Goal: Task Accomplishment & Management: Complete application form

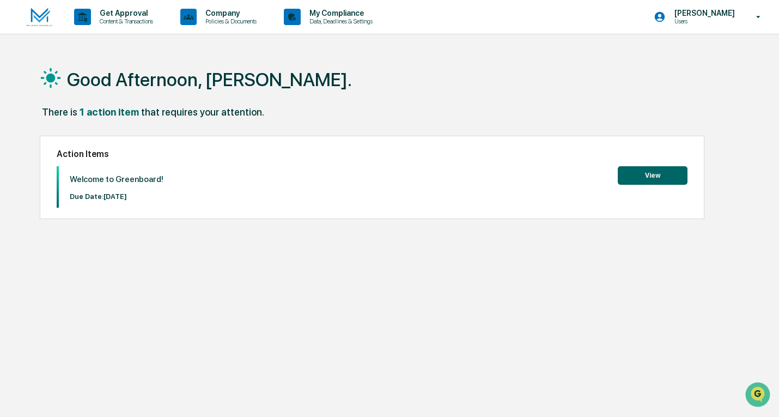
click at [650, 178] on button "View" at bounding box center [653, 175] width 70 height 19
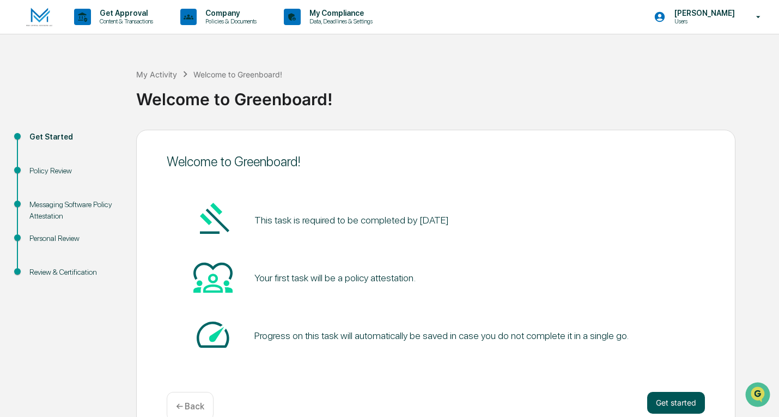
click at [690, 403] on button "Get started" at bounding box center [676, 403] width 58 height 22
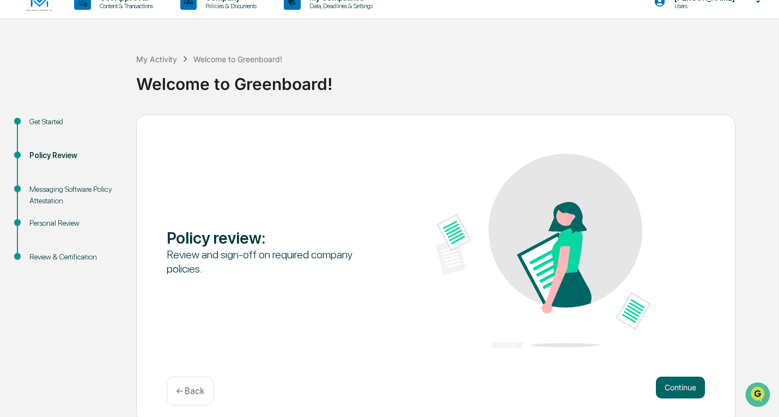
scroll to position [22, 0]
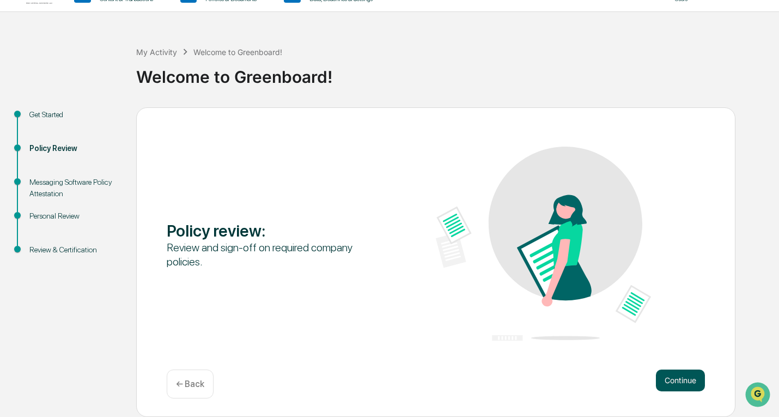
click at [672, 380] on button "Continue" at bounding box center [680, 380] width 49 height 22
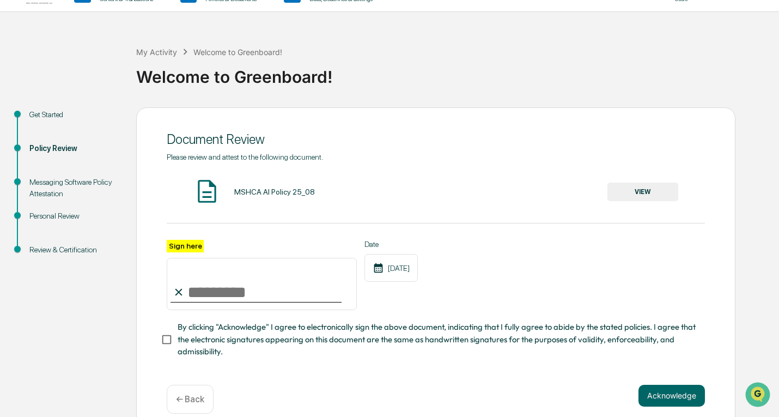
click at [240, 292] on input "Sign here" at bounding box center [262, 284] width 190 height 52
click at [653, 404] on button "Acknowledge" at bounding box center [672, 396] width 66 height 22
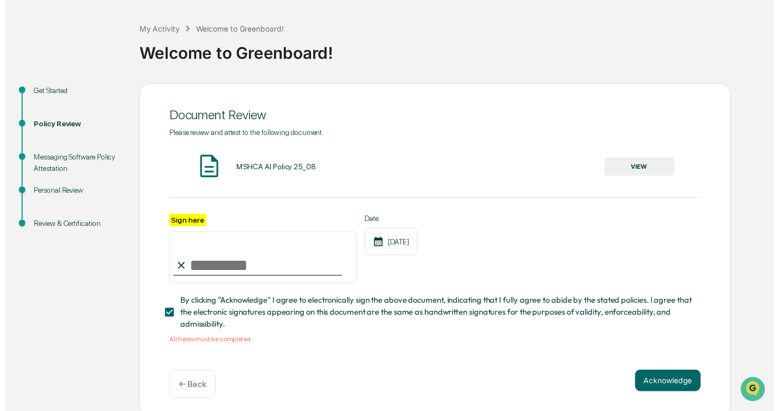
scroll to position [56, 0]
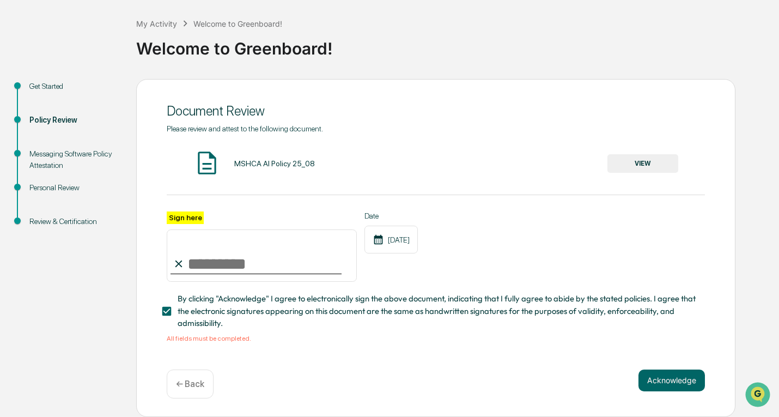
click at [496, 246] on div "Sign here Date [DATE]" at bounding box center [436, 246] width 538 height 71
click at [245, 261] on input "Sign here" at bounding box center [262, 255] width 190 height 52
type input "**********"
click at [672, 379] on button "Acknowledge" at bounding box center [672, 380] width 66 height 22
click at [634, 159] on button "VIEW" at bounding box center [643, 163] width 71 height 19
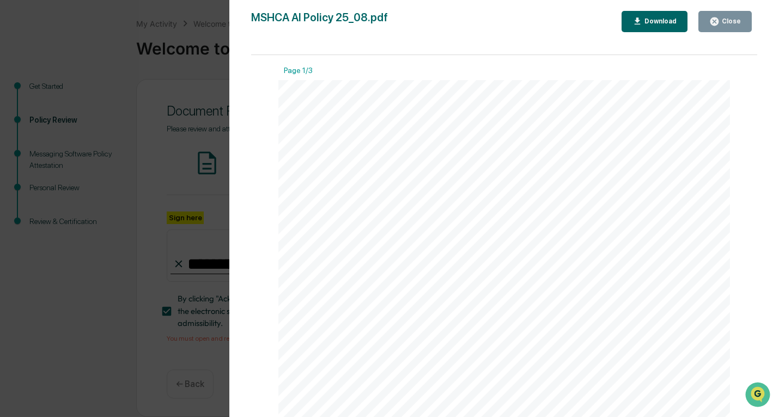
click at [721, 30] on button "Close" at bounding box center [725, 21] width 53 height 21
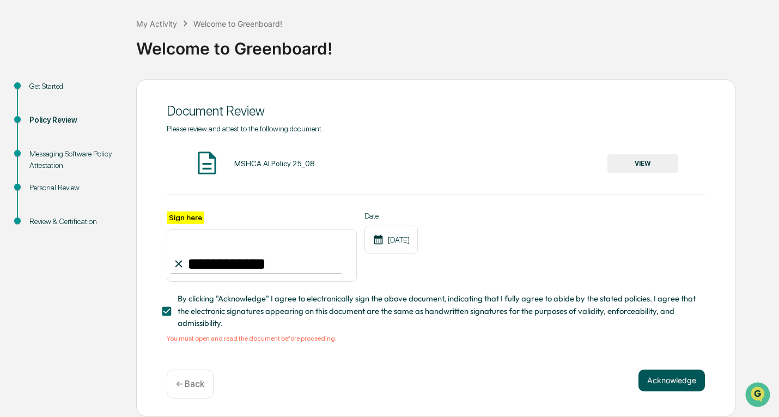
click at [685, 377] on button "Acknowledge" at bounding box center [672, 380] width 66 height 22
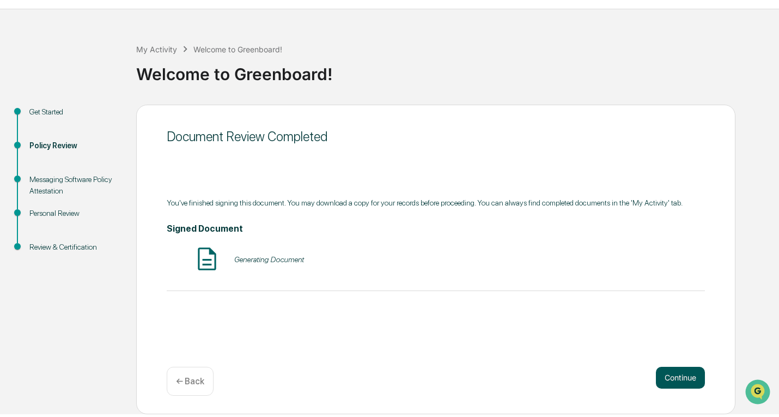
scroll to position [22, 0]
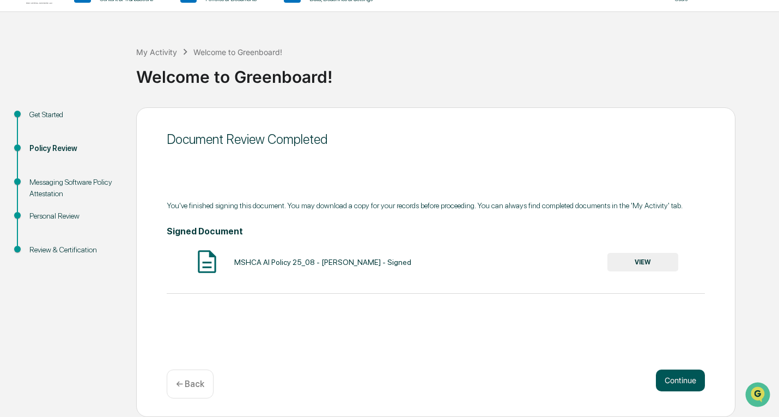
click at [696, 371] on button "Continue" at bounding box center [680, 380] width 49 height 22
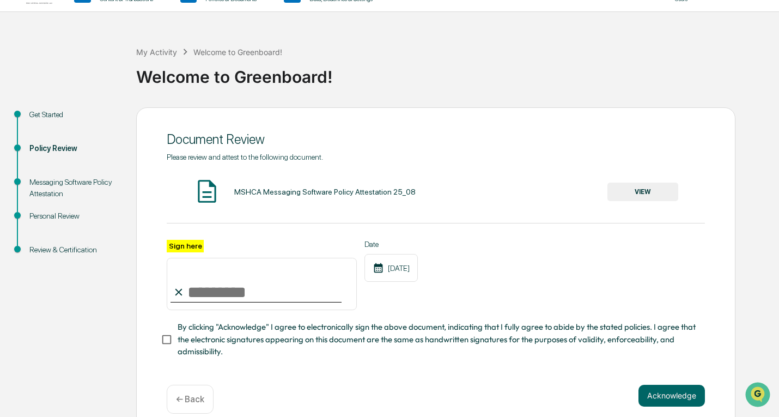
click at [296, 295] on input "Sign here" at bounding box center [262, 284] width 190 height 52
type input "**********"
click at [633, 197] on button "VIEW" at bounding box center [643, 192] width 71 height 19
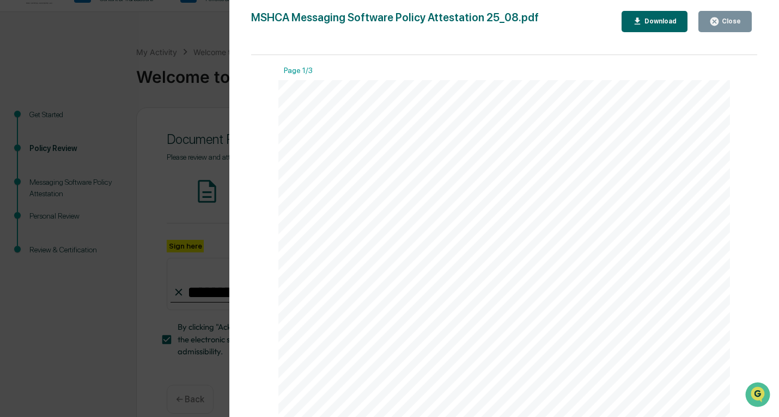
click at [740, 19] on div "Close" at bounding box center [730, 21] width 21 height 8
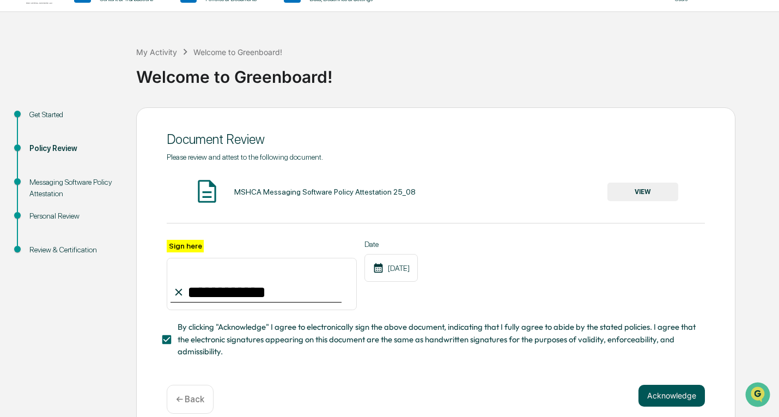
click at [686, 396] on button "Acknowledge" at bounding box center [672, 396] width 66 height 22
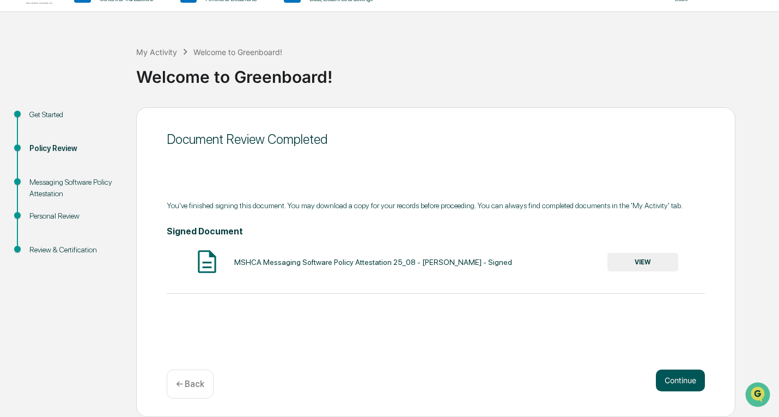
click at [677, 383] on button "Continue" at bounding box center [680, 380] width 49 height 22
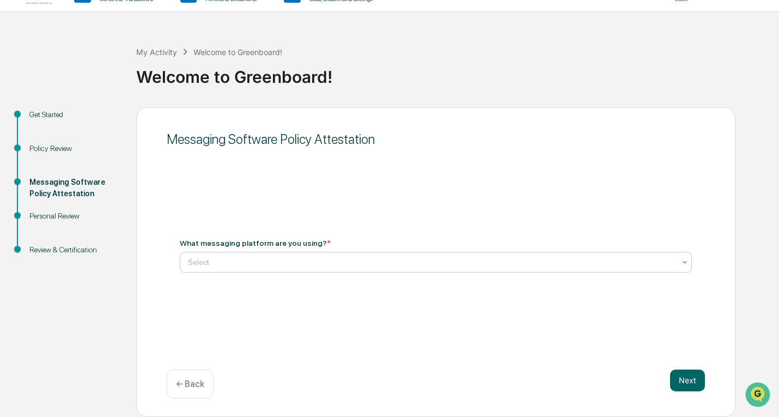
click at [316, 259] on div at bounding box center [431, 262] width 487 height 11
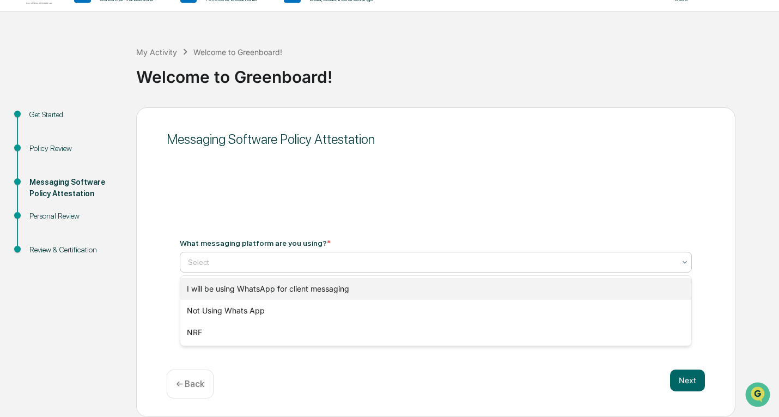
click at [307, 292] on div "I will be using WhatsApp for client messaging" at bounding box center [435, 289] width 511 height 22
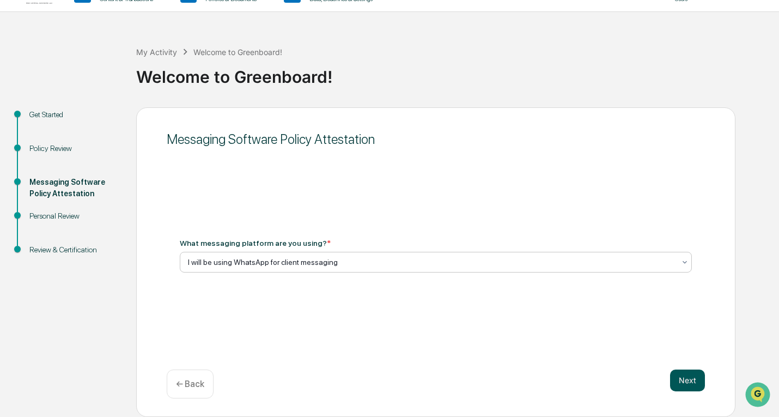
click at [689, 384] on button "Next" at bounding box center [687, 380] width 35 height 22
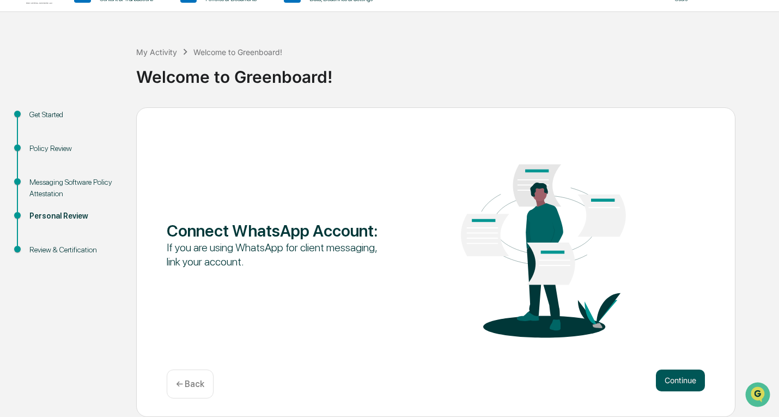
click at [690, 384] on button "Continue" at bounding box center [680, 380] width 49 height 22
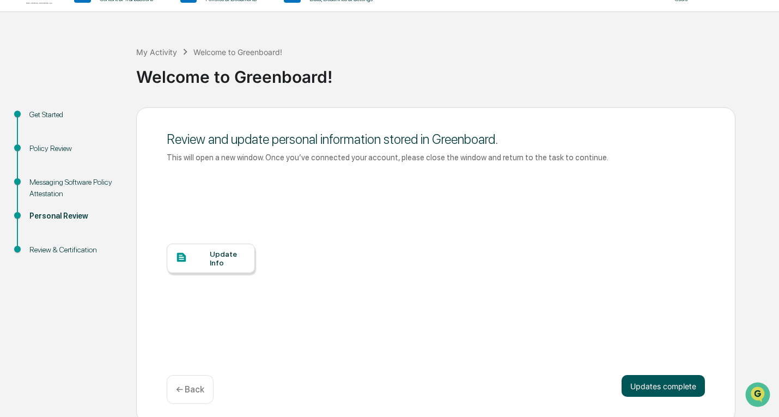
click at [671, 393] on button "Updates complete" at bounding box center [663, 386] width 83 height 22
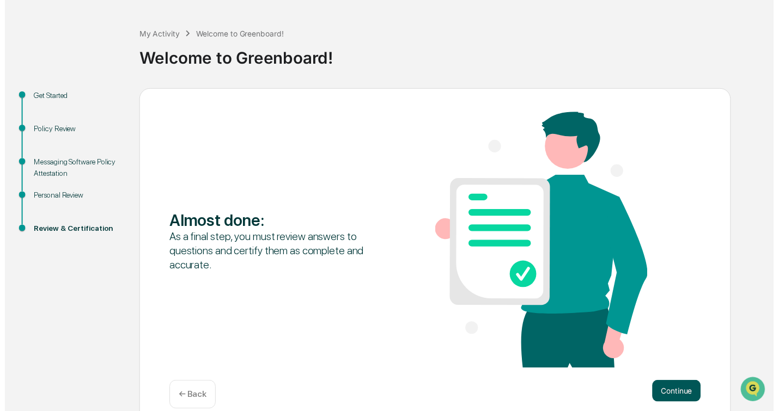
scroll to position [57, 0]
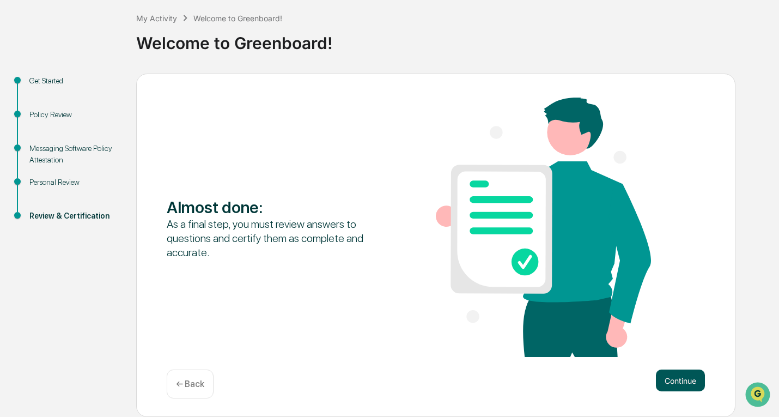
click at [692, 378] on button "Continue" at bounding box center [680, 380] width 49 height 22
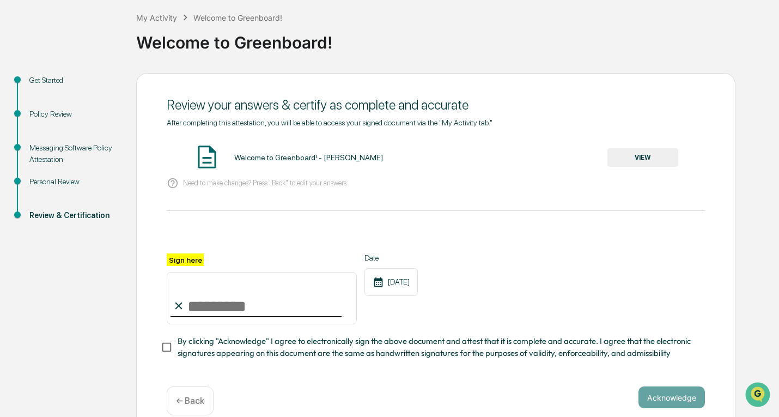
click at [252, 318] on input "Sign here" at bounding box center [262, 298] width 190 height 52
type input "**********"
click at [683, 393] on button "Acknowledge" at bounding box center [672, 397] width 66 height 22
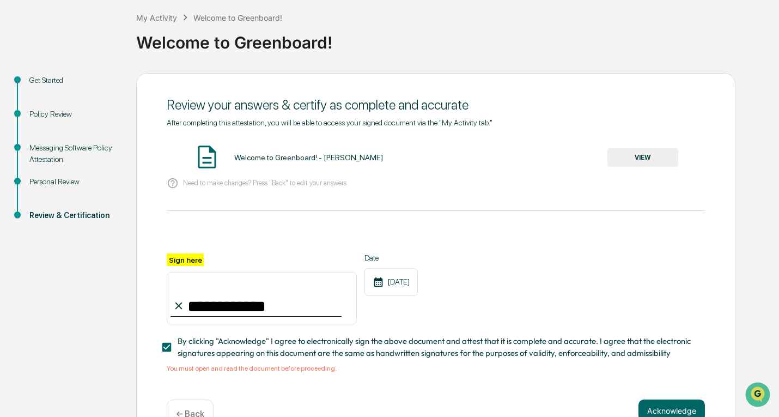
click at [663, 157] on button "VIEW" at bounding box center [643, 157] width 71 height 19
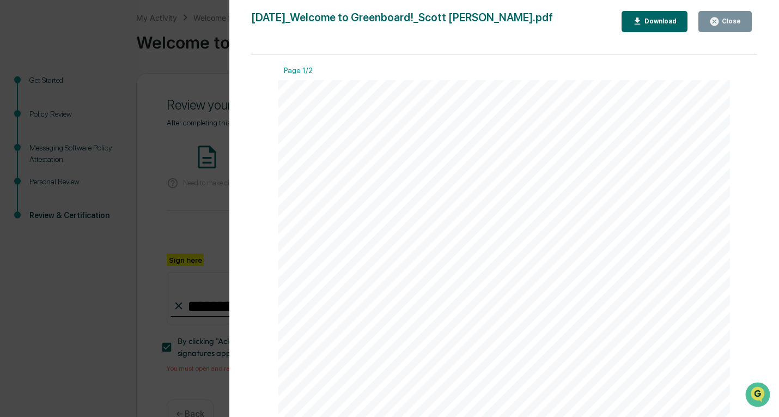
click at [733, 19] on div "Close" at bounding box center [730, 21] width 21 height 8
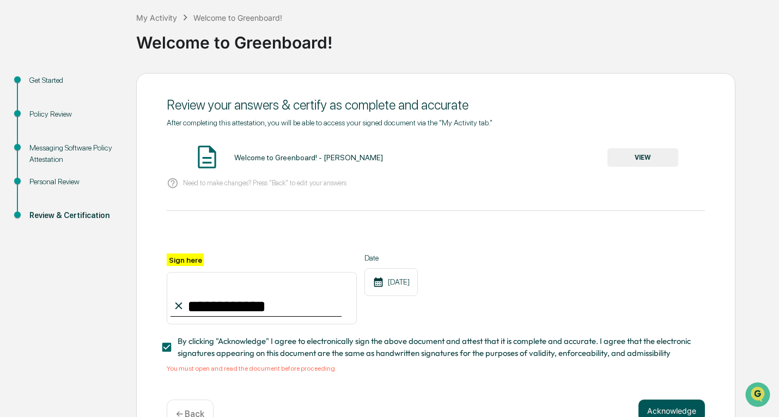
click at [684, 413] on button "Acknowledge" at bounding box center [672, 410] width 66 height 22
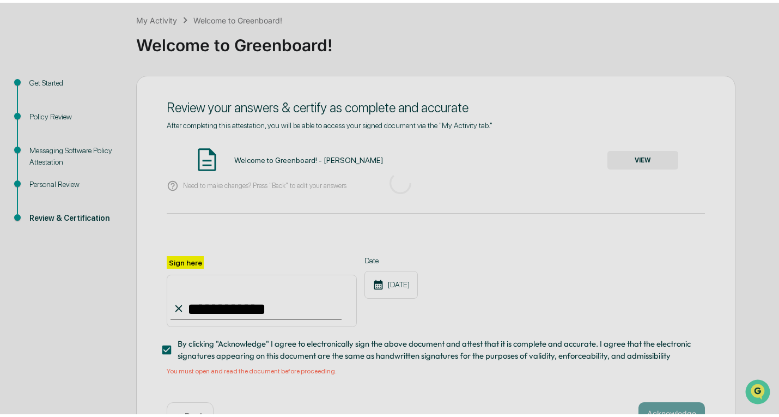
scroll to position [22, 0]
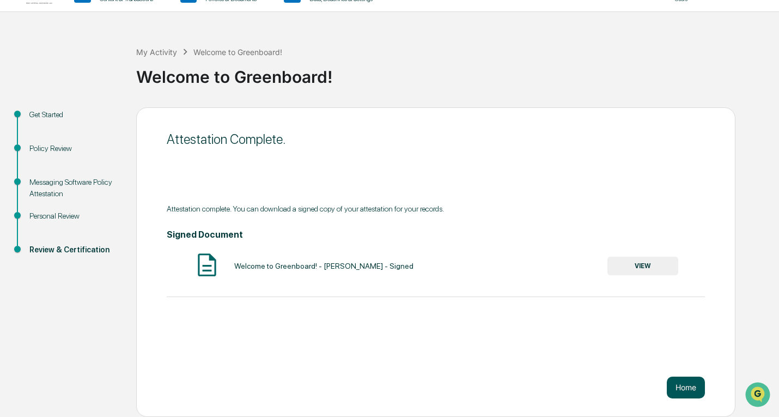
click at [684, 386] on button "Home" at bounding box center [686, 388] width 38 height 22
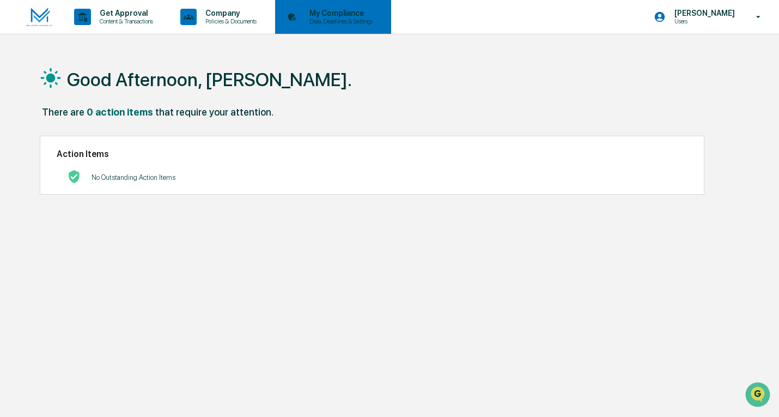
click at [361, 19] on p "Data, Deadlines & Settings" at bounding box center [339, 21] width 77 height 8
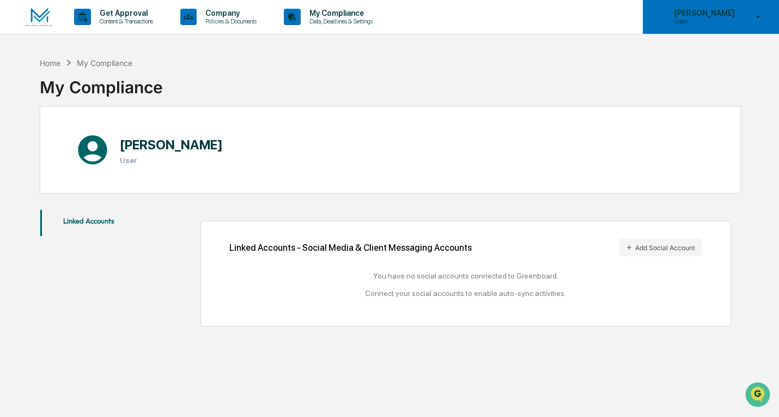
click at [711, 17] on p "[PERSON_NAME]" at bounding box center [703, 13] width 75 height 9
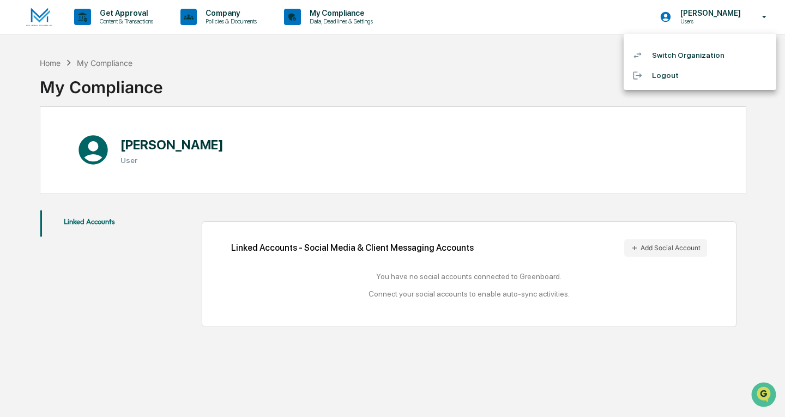
click at [695, 57] on li "Switch Organization" at bounding box center [699, 55] width 153 height 20
